Goal: Task Accomplishment & Management: Manage account settings

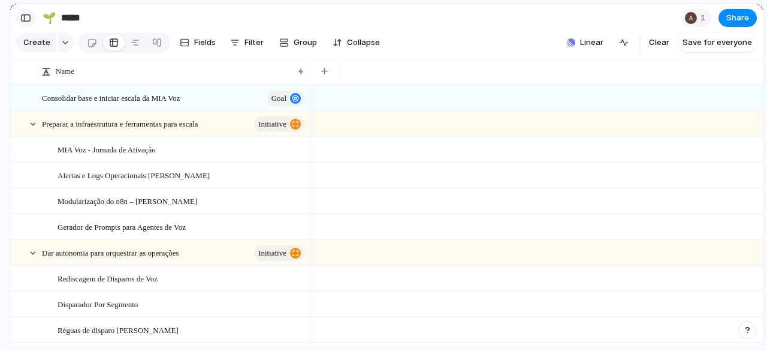
click at [28, 17] on div "button" at bounding box center [25, 18] width 11 height 8
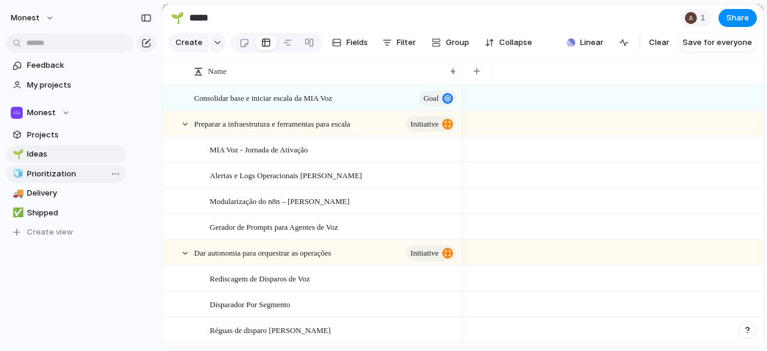
click at [47, 176] on span "Prioritization" at bounding box center [74, 174] width 95 height 12
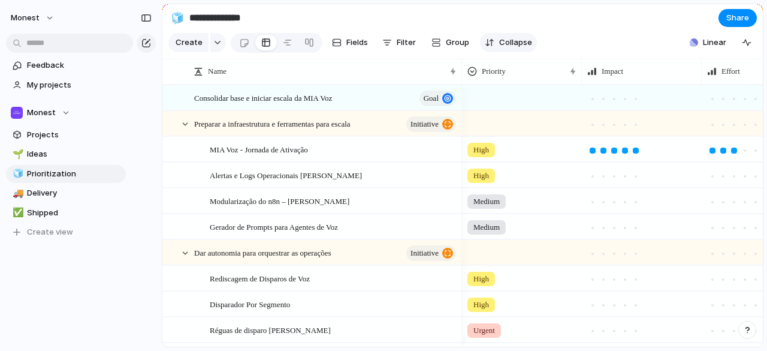
click at [503, 43] on span "Collapse" at bounding box center [515, 43] width 33 height 12
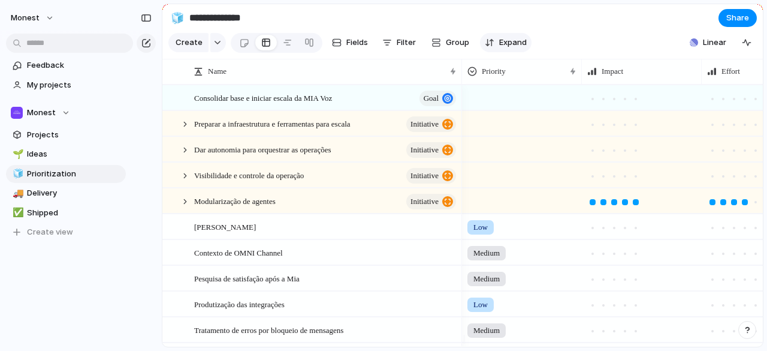
click at [503, 43] on span "Expand" at bounding box center [513, 43] width 28 height 12
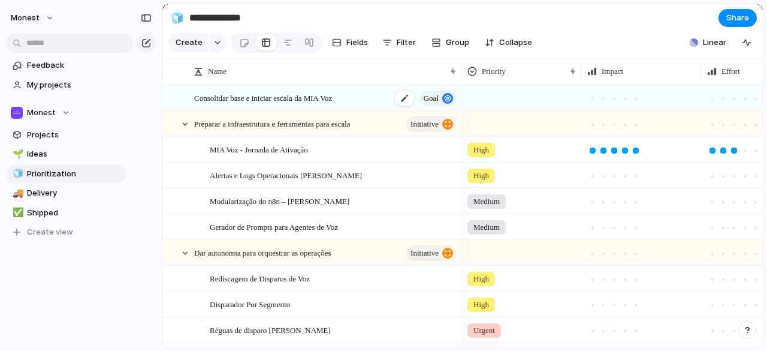
click at [326, 104] on span "Consolidar base e iniciar escala da MIA Voz" at bounding box center [263, 97] width 138 height 14
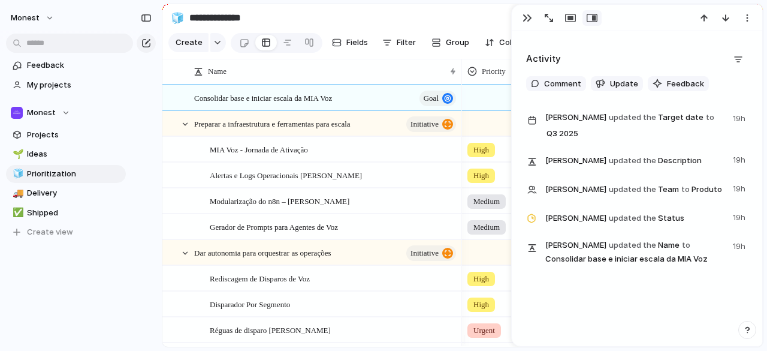
scroll to position [596, 0]
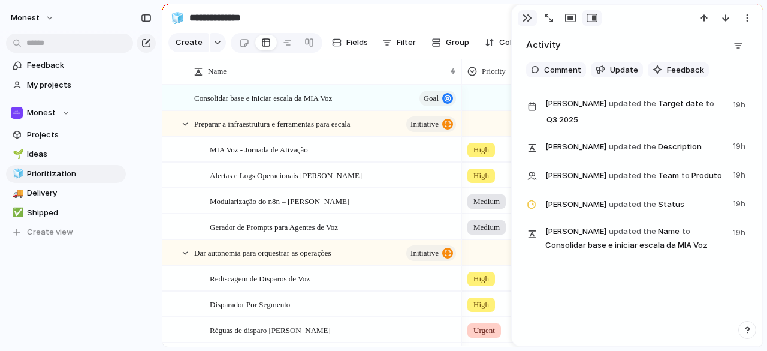
click at [521, 20] on button "button" at bounding box center [527, 18] width 19 height 16
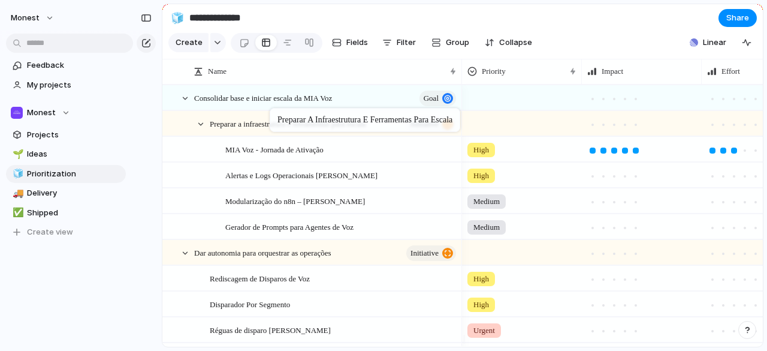
drag, startPoint x: 272, startPoint y: 132, endPoint x: 275, endPoint y: 110, distance: 22.4
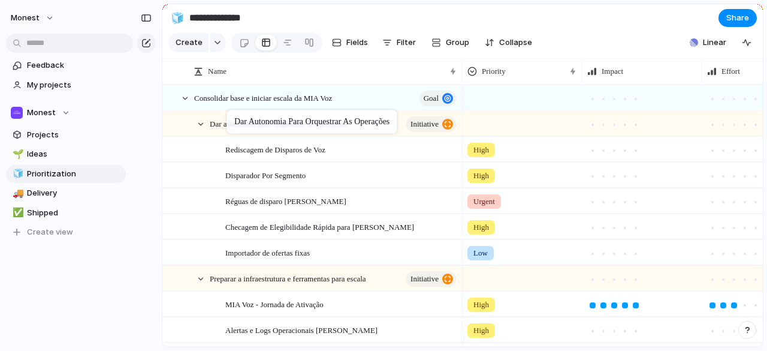
drag, startPoint x: 240, startPoint y: 261, endPoint x: 233, endPoint y: 114, distance: 146.4
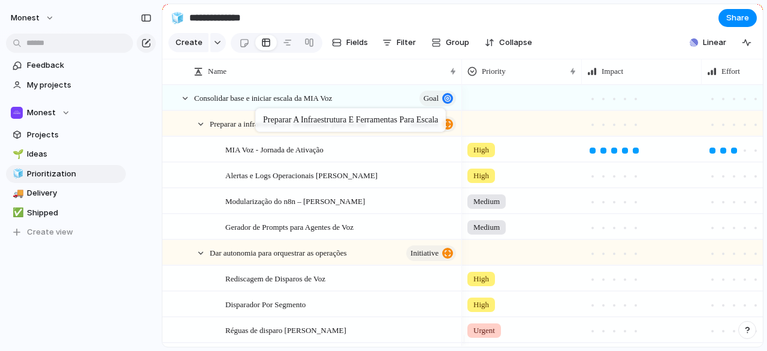
drag, startPoint x: 263, startPoint y: 285, endPoint x: 261, endPoint y: 110, distance: 175.0
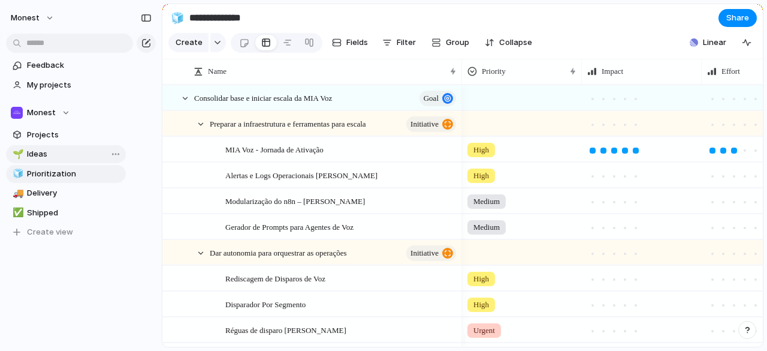
click at [52, 159] on span "Ideas" at bounding box center [74, 154] width 95 height 12
type input "*****"
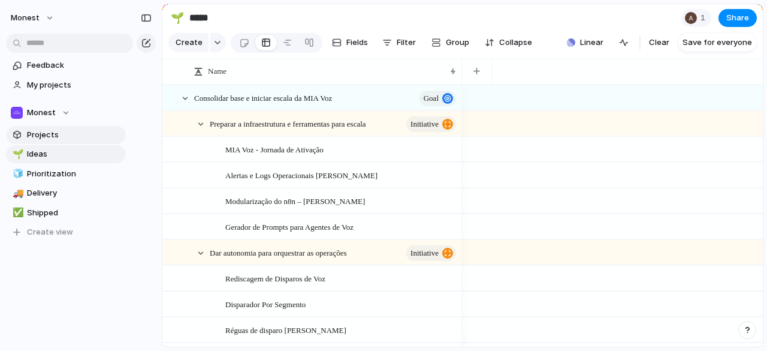
click at [41, 130] on span "Projects" at bounding box center [74, 135] width 95 height 12
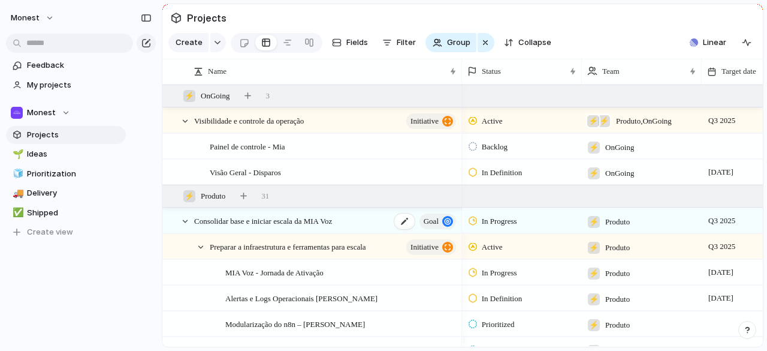
click at [332, 227] on span "Consolidar base e iniciar escala da MIA Voz" at bounding box center [263, 220] width 138 height 14
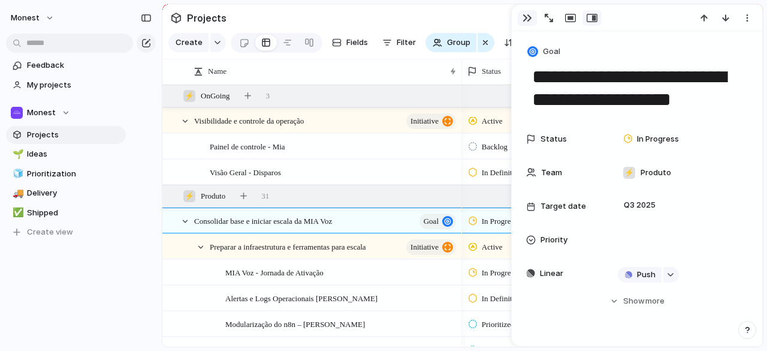
click at [525, 23] on button "button" at bounding box center [527, 18] width 19 height 16
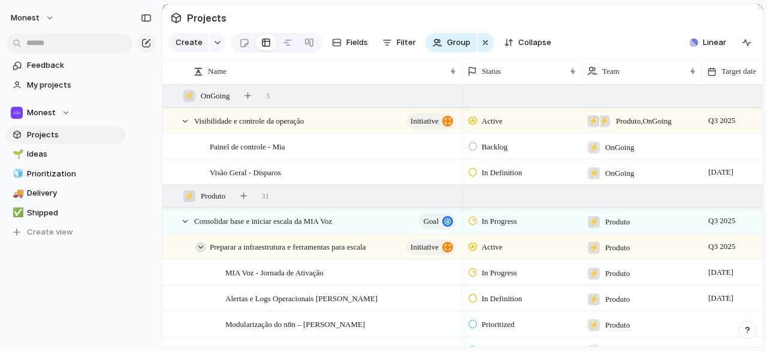
click at [200, 252] on div at bounding box center [200, 247] width 11 height 11
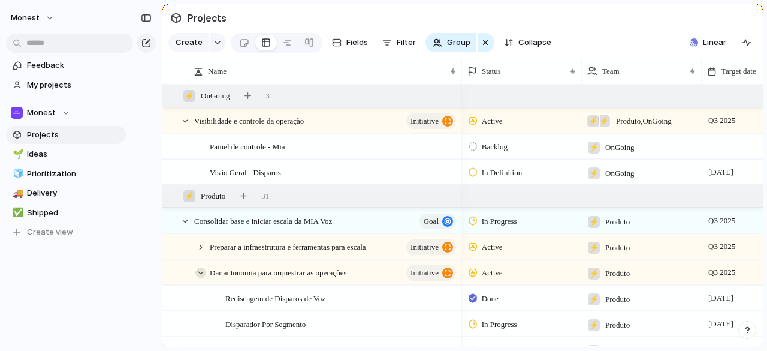
click at [201, 278] on div at bounding box center [200, 272] width 11 height 11
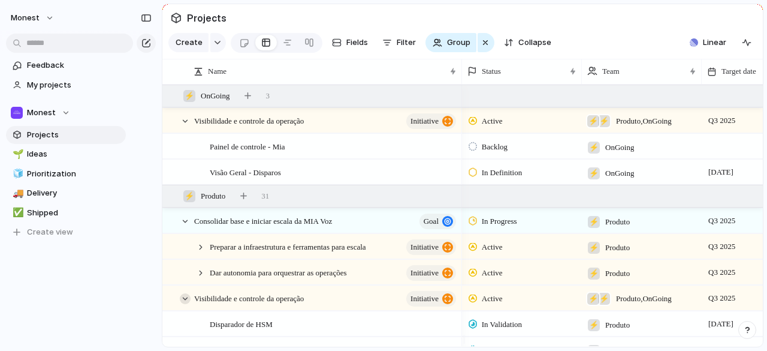
click at [182, 304] on div at bounding box center [185, 298] width 11 height 11
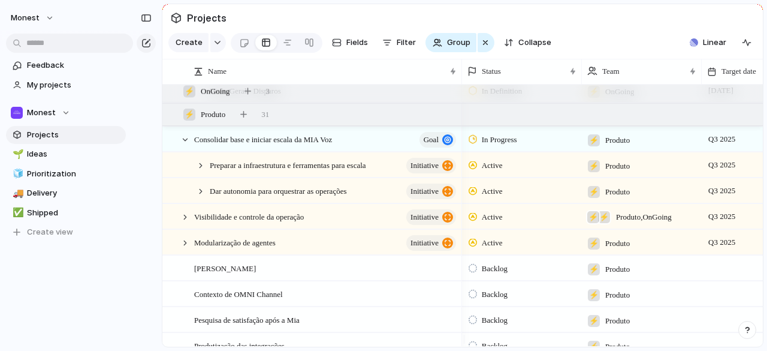
click at [218, 27] on span "Projects" at bounding box center [207, 18] width 44 height 22
click at [207, 19] on span "Projects" at bounding box center [207, 18] width 44 height 22
click at [79, 138] on span "Projects" at bounding box center [74, 135] width 95 height 12
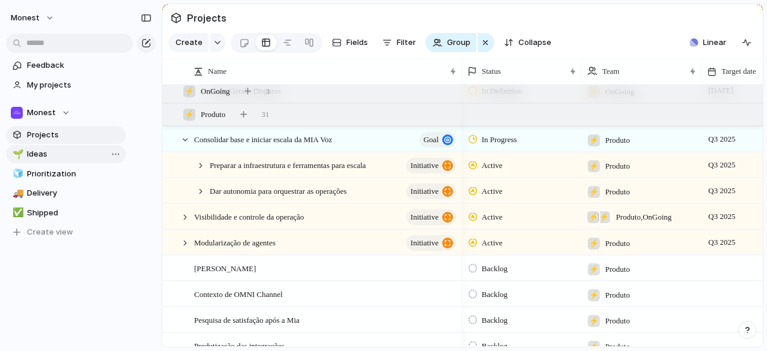
click at [63, 155] on span "Ideas" at bounding box center [74, 154] width 95 height 12
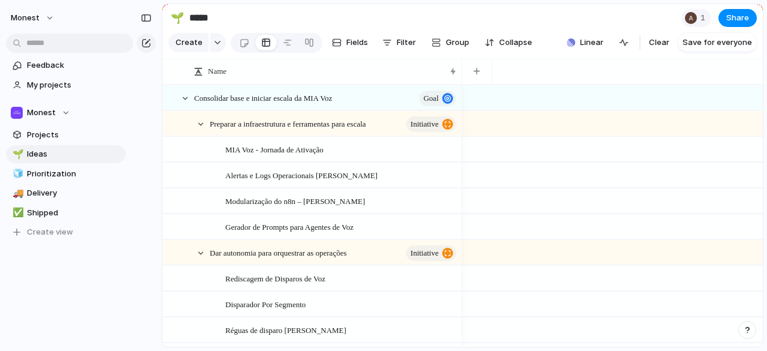
click at [203, 17] on input "*****" at bounding box center [257, 18] width 141 height 22
click at [50, 140] on span "Projects" at bounding box center [74, 135] width 95 height 12
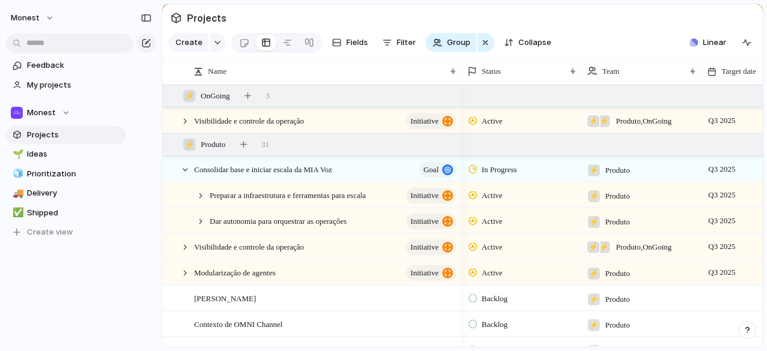
click at [211, 19] on span "Projects" at bounding box center [207, 18] width 44 height 22
click at [62, 149] on span "Ideas" at bounding box center [74, 154] width 95 height 12
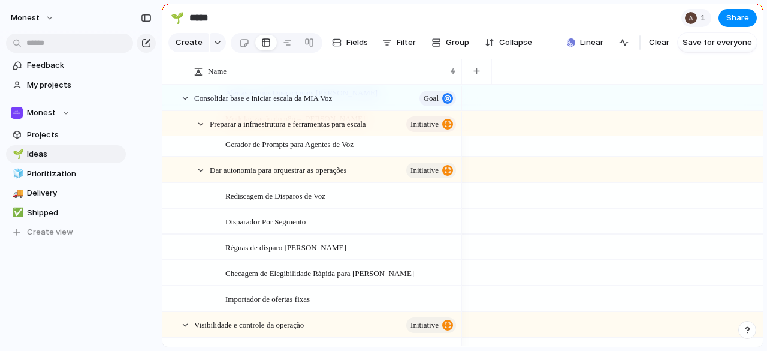
scroll to position [85, 0]
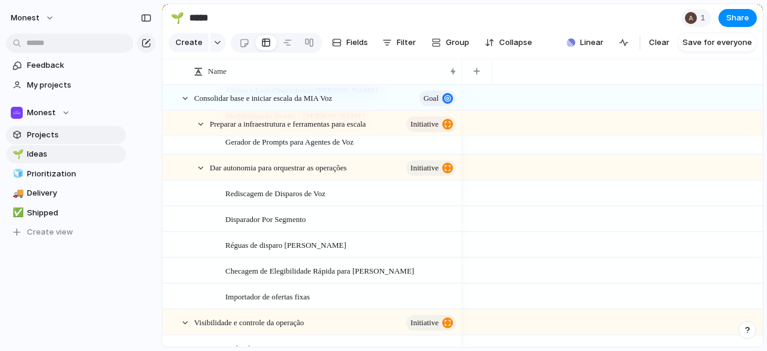
click at [29, 135] on span "Projects" at bounding box center [74, 135] width 95 height 12
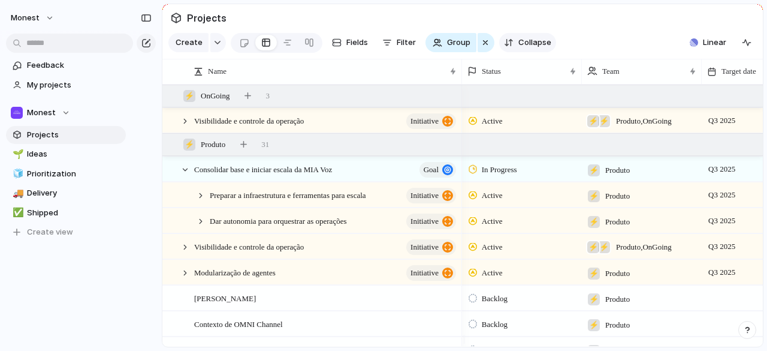
click at [530, 37] on div "Create Fields Filter Group Zoom Collapse" at bounding box center [362, 43] width 388 height 25
click at [531, 42] on span "Collapse" at bounding box center [534, 43] width 33 height 12
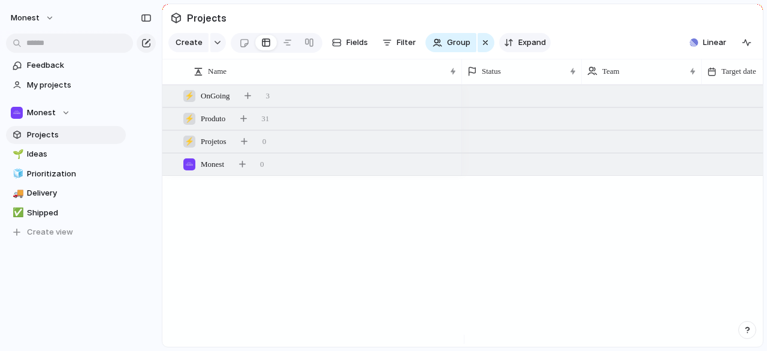
click at [531, 42] on span "Expand" at bounding box center [532, 43] width 28 height 12
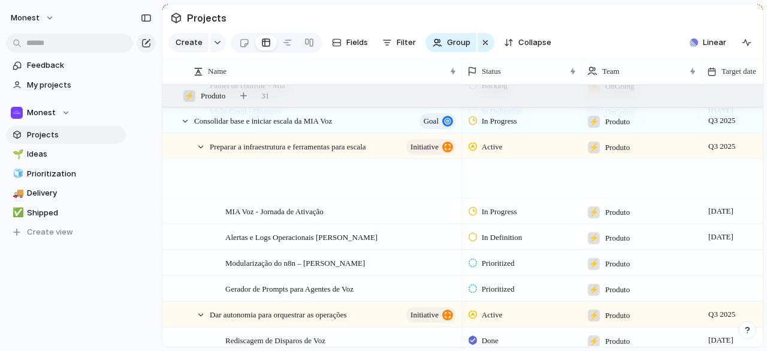
scroll to position [61, 0]
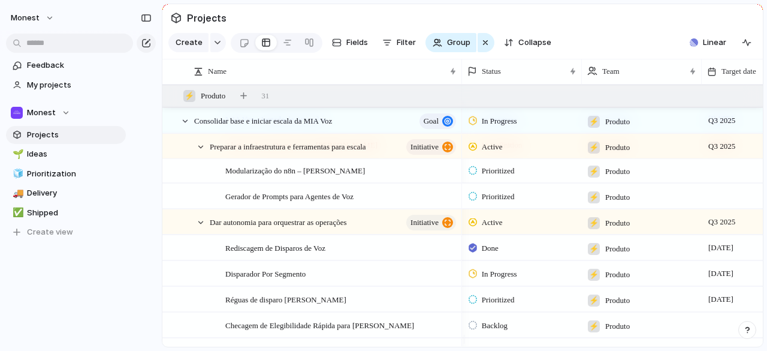
click at [490, 203] on span "Prioritized" at bounding box center [498, 197] width 33 height 12
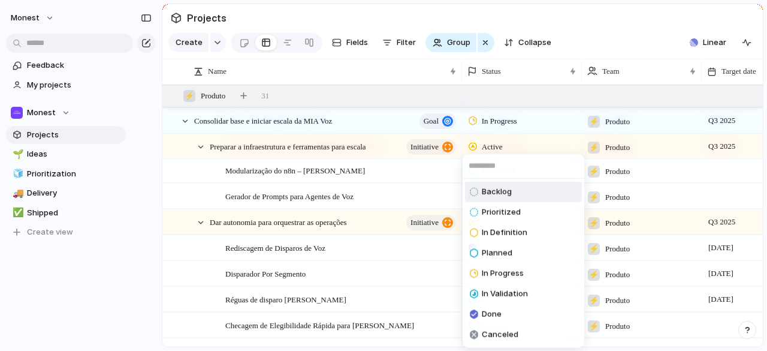
click at [507, 186] on span "Backlog" at bounding box center [497, 192] width 30 height 12
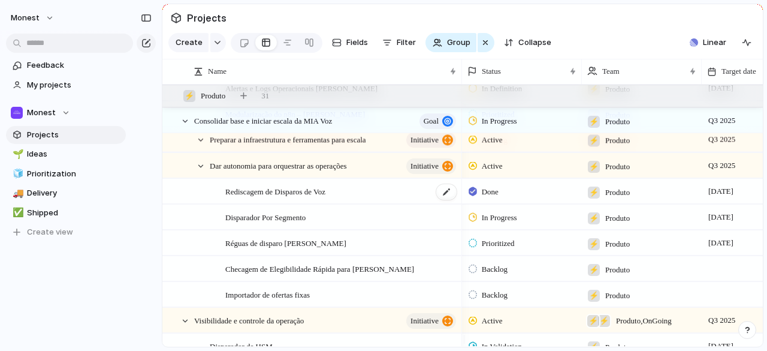
click at [325, 197] on span "Rediscagem de Disparos de Voz" at bounding box center [275, 191] width 100 height 14
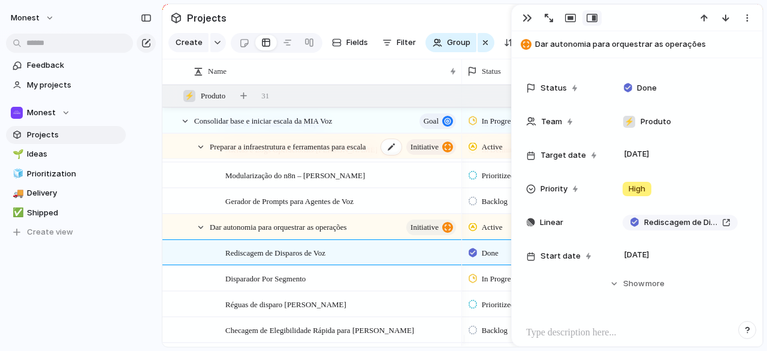
scroll to position [148, 0]
click at [306, 127] on span "Consolidar base e iniciar escala da MIA Voz" at bounding box center [263, 120] width 138 height 14
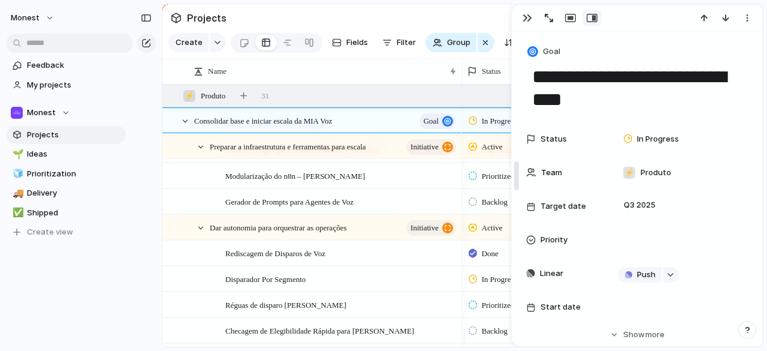
drag, startPoint x: 689, startPoint y: 99, endPoint x: 520, endPoint y: 80, distance: 169.5
click at [520, 80] on div "**********" at bounding box center [637, 175] width 252 height 342
type textarea "**********"
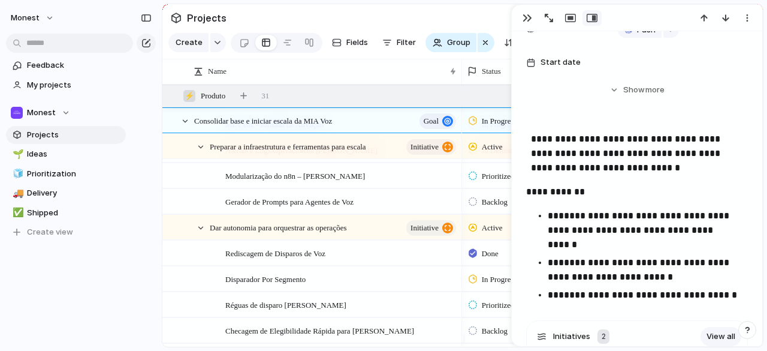
scroll to position [245, 0]
drag, startPoint x: 665, startPoint y: 165, endPoint x: 625, endPoint y: 162, distance: 40.2
click at [625, 162] on p "**********" at bounding box center [637, 152] width 213 height 43
drag, startPoint x: 525, startPoint y: 137, endPoint x: 701, endPoint y: 263, distance: 216.5
click at [701, 263] on div "**********" at bounding box center [637, 215] width 251 height 859
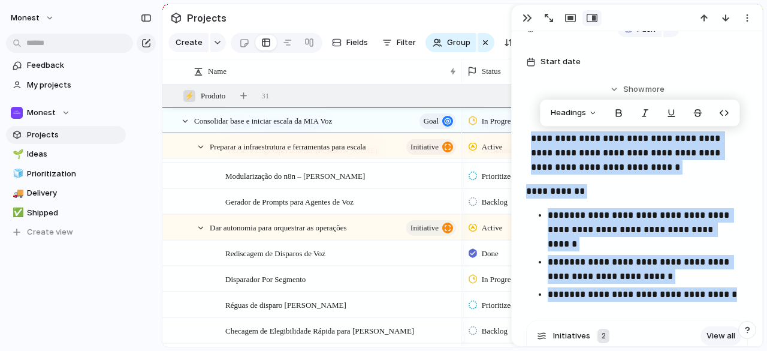
drag, startPoint x: 734, startPoint y: 291, endPoint x: 502, endPoint y: 148, distance: 272.6
click at [502, 148] on main "Projects Create Fields Filter Group Zoom Collapse Linear Clear Save for everyon…" at bounding box center [463, 175] width 602 height 343
copy div "**********"
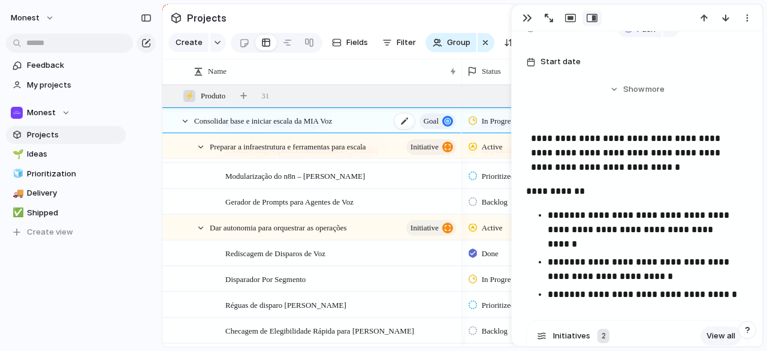
click at [316, 127] on span "Consolidar base e iniciar escala da MIA Voz" at bounding box center [263, 120] width 138 height 14
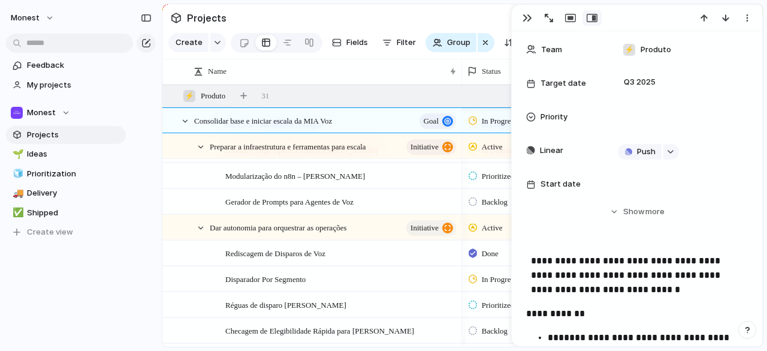
scroll to position [0, 0]
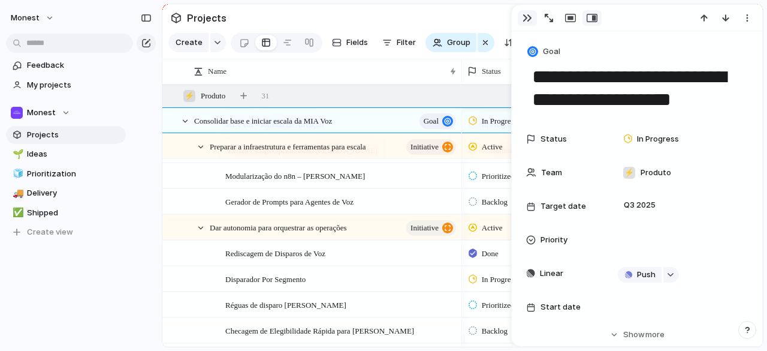
click at [528, 16] on div "button" at bounding box center [528, 18] width 10 height 10
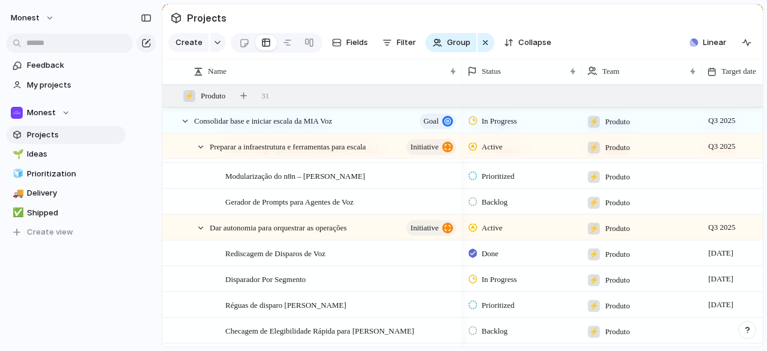
click at [432, 20] on section "Projects" at bounding box center [462, 17] width 601 height 27
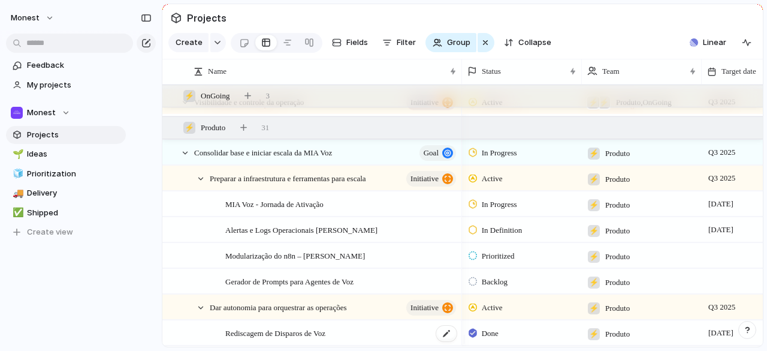
scroll to position [68, 0]
click at [285, 45] on div at bounding box center [288, 42] width 10 height 19
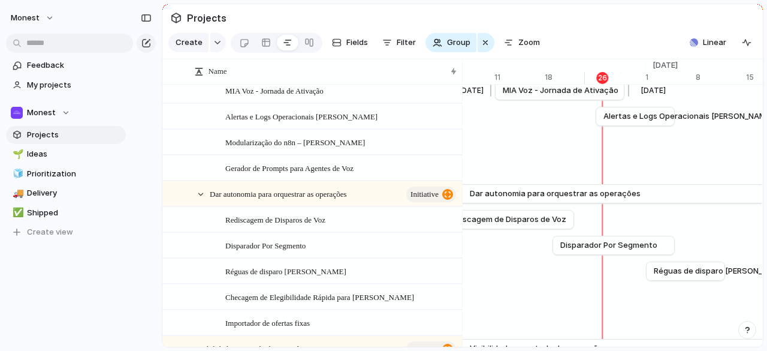
scroll to position [68, 0]
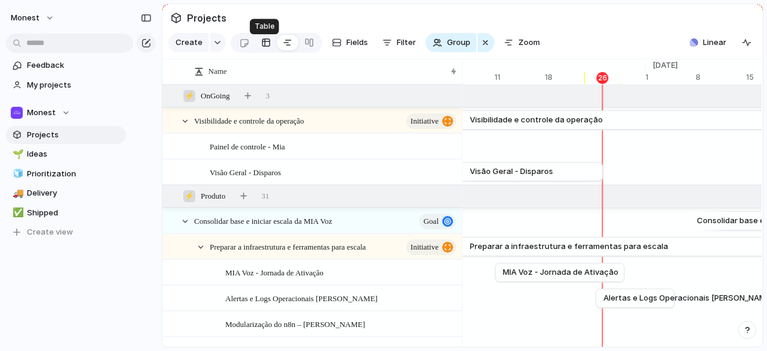
click at [261, 49] on div at bounding box center [266, 42] width 10 height 19
